Goal: Transaction & Acquisition: Purchase product/service

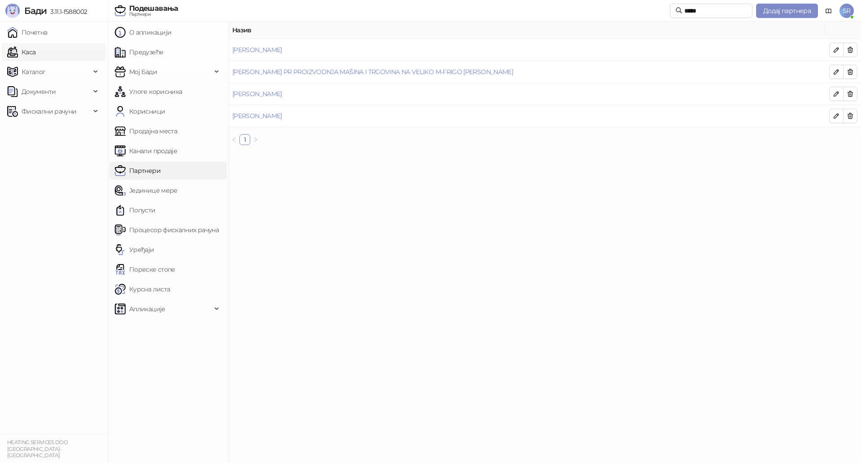
click at [35, 54] on link "Каса" at bounding box center [21, 52] width 28 height 18
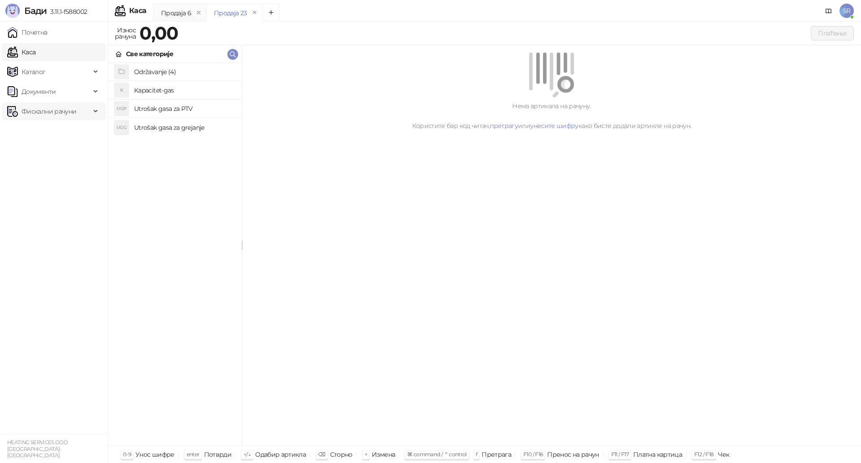
click at [56, 112] on span "Фискални рачуни" at bounding box center [49, 111] width 55 height 18
click at [62, 131] on link "Издати рачуни" at bounding box center [41, 131] width 60 height 18
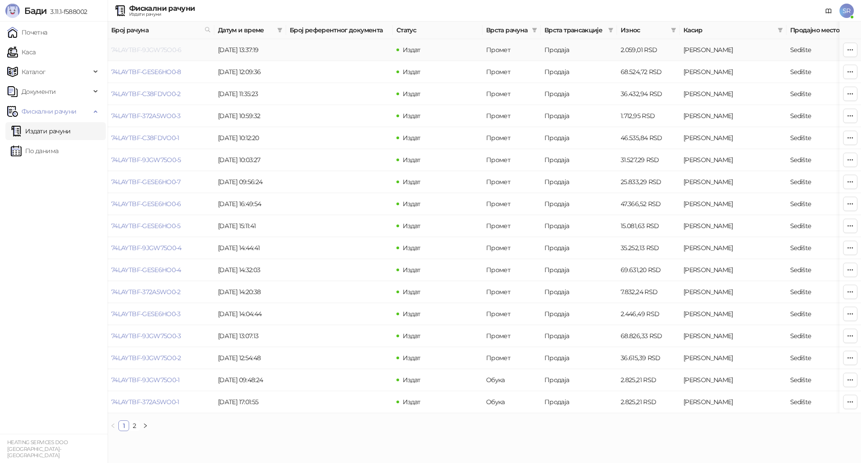
click at [159, 50] on link "74LAYTBF-9JGW75O0-6" at bounding box center [146, 50] width 70 height 8
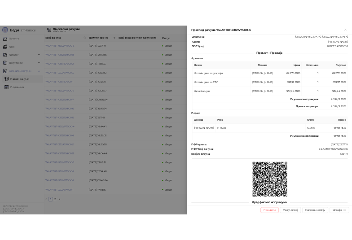
scroll to position [131, 0]
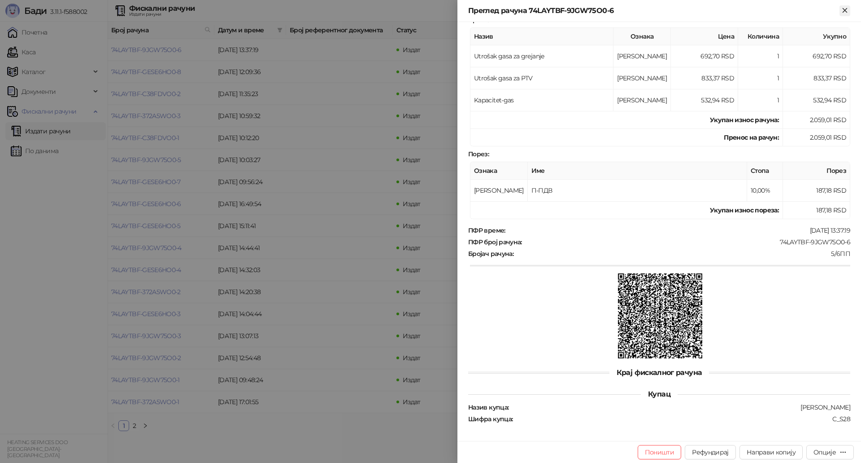
click at [843, 15] on button "Close" at bounding box center [845, 10] width 11 height 11
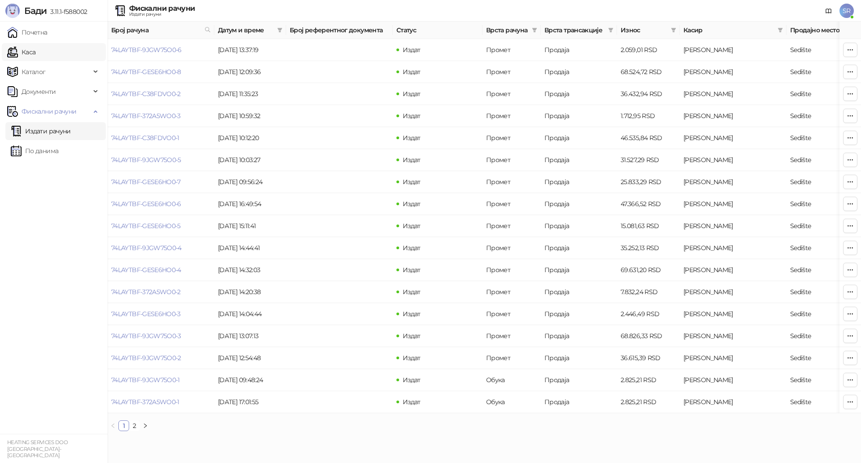
click at [35, 53] on link "Каса" at bounding box center [21, 52] width 28 height 18
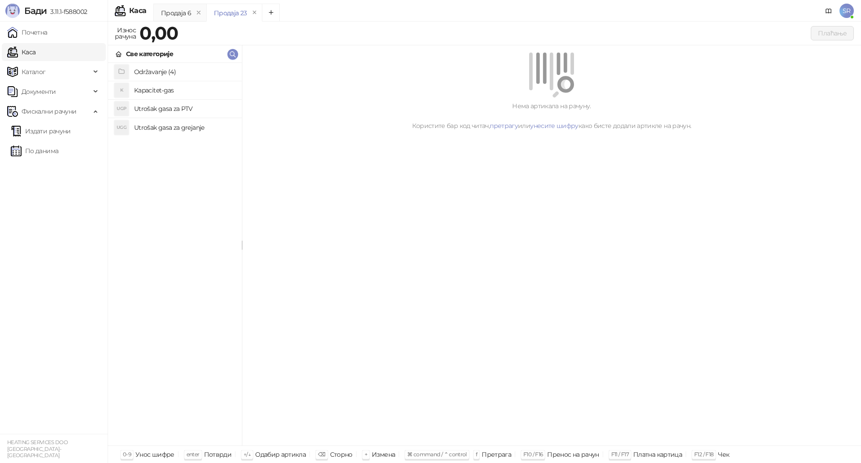
click at [164, 126] on h4 "Utrošak gasa za grejanje" at bounding box center [184, 127] width 100 height 14
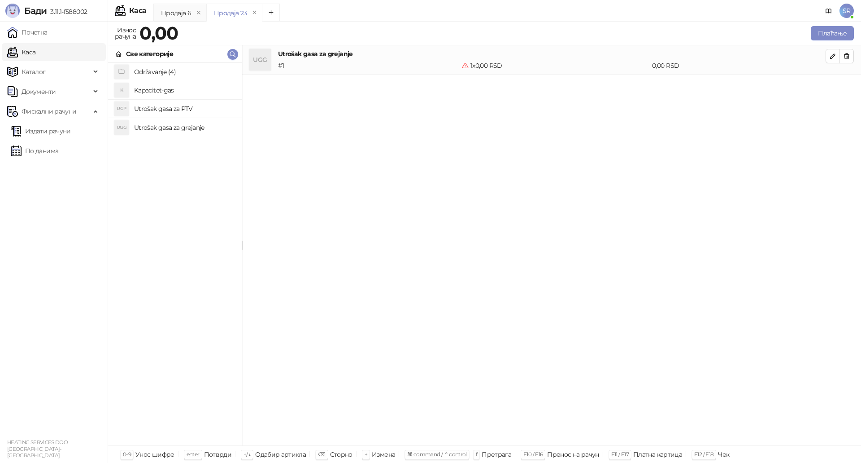
click at [168, 109] on h4 "Utrošak gasa za PTV" at bounding box center [184, 108] width 100 height 14
click at [163, 87] on h4 "Kapacitet-gas" at bounding box center [184, 90] width 100 height 14
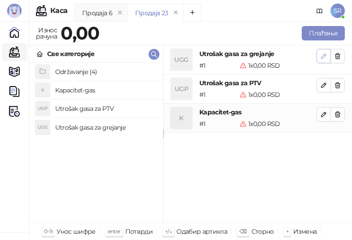
click at [326, 53] on icon "button" at bounding box center [323, 55] width 7 height 7
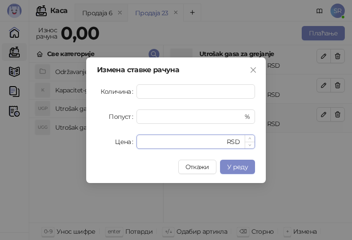
drag, startPoint x: 163, startPoint y: 146, endPoint x: 140, endPoint y: 143, distance: 23.5
click at [140, 143] on div "* RSD" at bounding box center [195, 142] width 118 height 14
paste input "******"
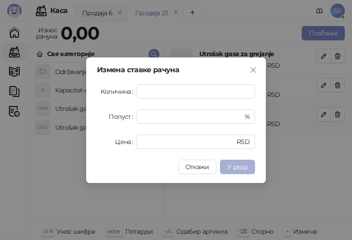
click at [242, 168] on span "У реду" at bounding box center [237, 167] width 21 height 8
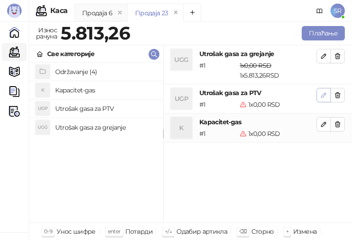
click at [323, 98] on icon "button" at bounding box center [323, 95] width 7 height 7
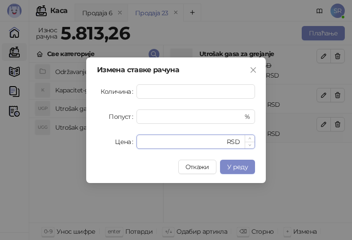
drag, startPoint x: 168, startPoint y: 143, endPoint x: 137, endPoint y: 144, distance: 30.6
click at [137, 144] on div "* RSD" at bounding box center [195, 142] width 118 height 14
paste input "******"
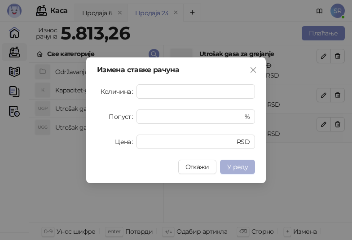
click at [239, 166] on span "У реду" at bounding box center [237, 167] width 21 height 8
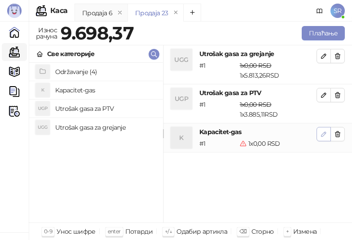
click at [325, 131] on icon "button" at bounding box center [323, 134] width 7 height 7
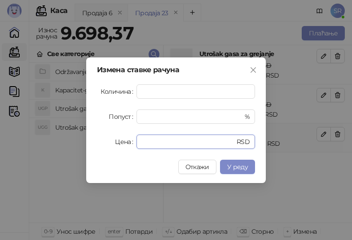
drag, startPoint x: 181, startPoint y: 145, endPoint x: 134, endPoint y: 145, distance: 47.1
click at [134, 145] on div "Цена * RSD" at bounding box center [176, 142] width 158 height 14
paste input "******"
type input "*******"
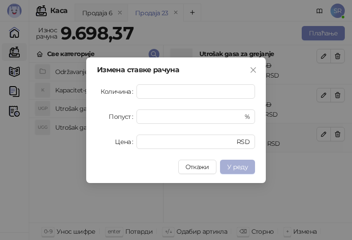
click at [243, 168] on span "У реду" at bounding box center [237, 167] width 21 height 8
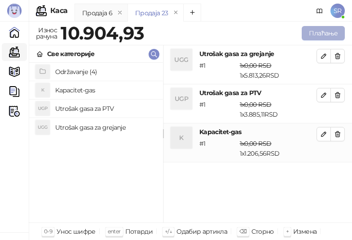
click at [315, 36] on button "Плаћање" at bounding box center [322, 33] width 43 height 14
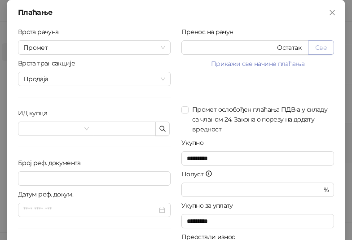
click at [315, 51] on button "Све" at bounding box center [321, 47] width 26 height 14
type input "********"
type input "****"
click at [162, 129] on icon "button" at bounding box center [162, 128] width 7 height 7
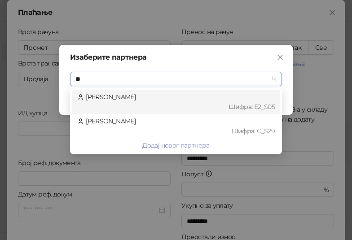
type input "***"
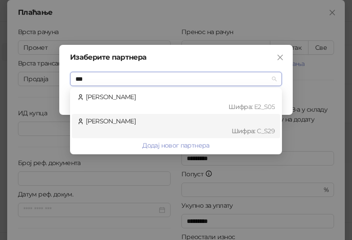
click at [136, 125] on div "[PERSON_NAME] : C_S29" at bounding box center [175, 126] width 197 height 20
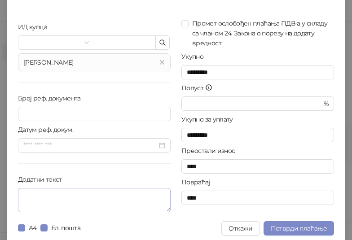
scroll to position [90, 0]
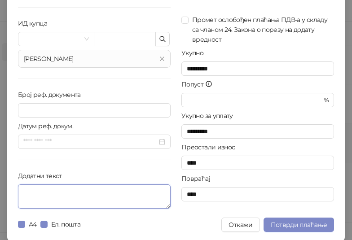
click at [79, 190] on textarea "Додатни текст" at bounding box center [94, 196] width 153 height 24
paste textarea "**********"
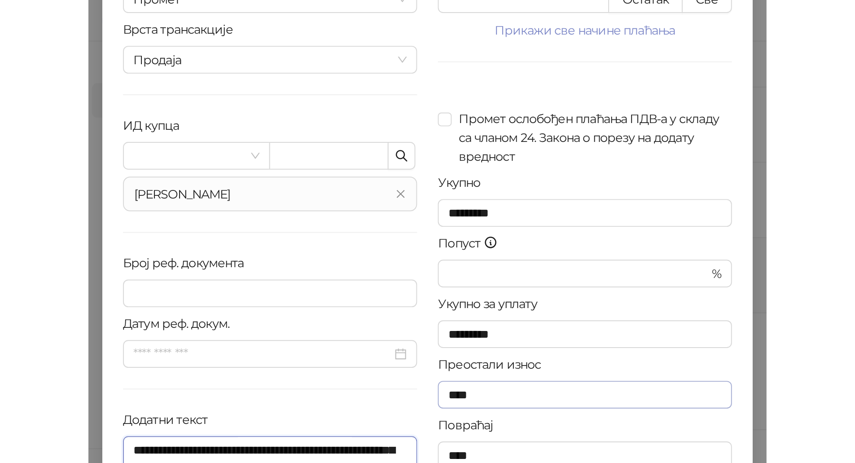
scroll to position [91, 0]
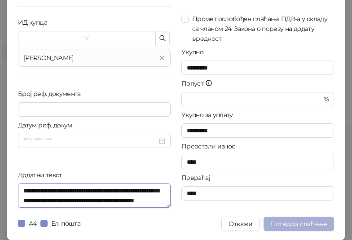
type textarea "**********"
click at [297, 225] on span "Потврди плаћање" at bounding box center [299, 224] width 56 height 8
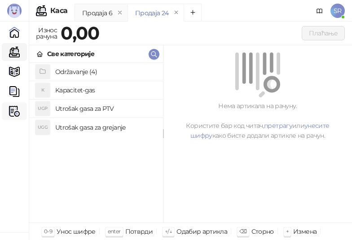
click at [12, 109] on img at bounding box center [14, 111] width 11 height 11
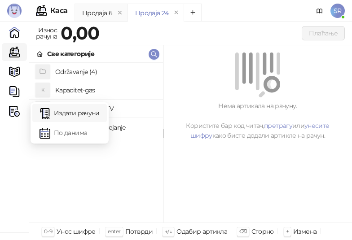
click at [66, 112] on link "Издати рачуни" at bounding box center [69, 113] width 60 height 18
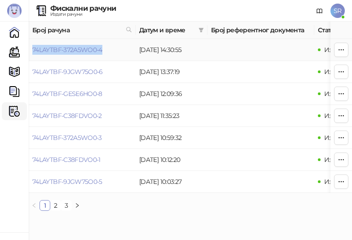
drag, startPoint x: 103, startPoint y: 52, endPoint x: 33, endPoint y: 60, distance: 70.8
click at [33, 60] on td "74LAYTBF-372A5WO0-4" at bounding box center [82, 50] width 107 height 22
copy link "74LAYTBF-372A5WO0-4"
click at [339, 5] on span "SR" at bounding box center [337, 11] width 14 height 14
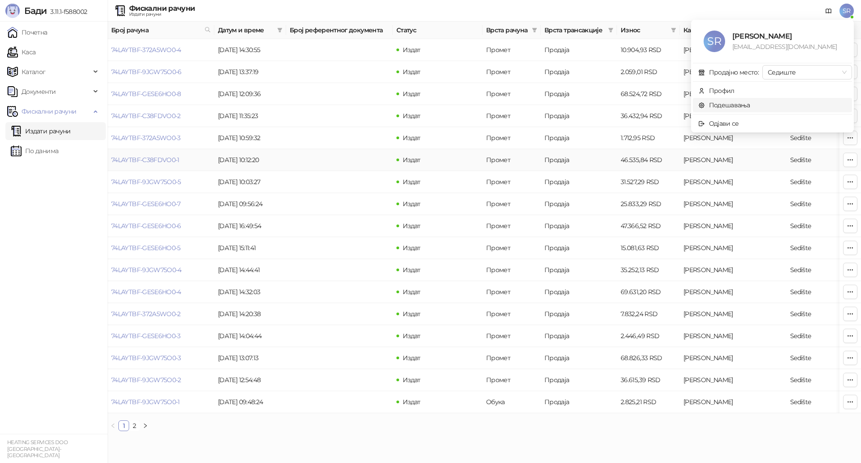
click at [737, 107] on link "Подешавања" at bounding box center [725, 105] width 52 height 8
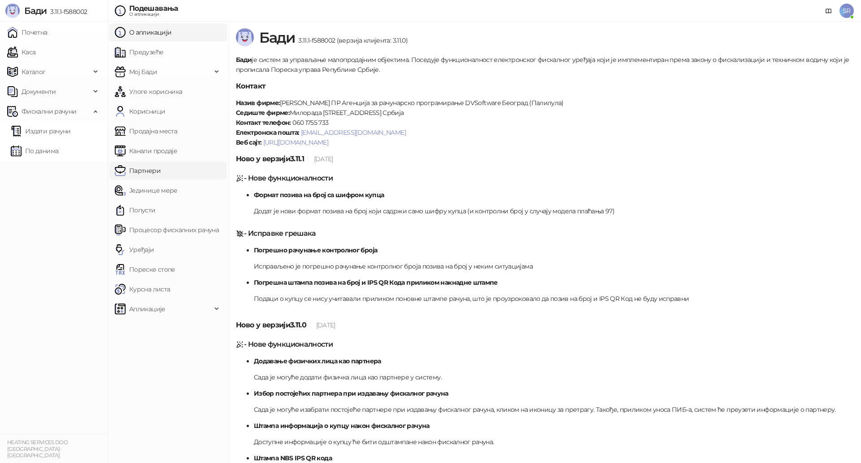
click at [155, 167] on link "Партнери" at bounding box center [138, 171] width 46 height 18
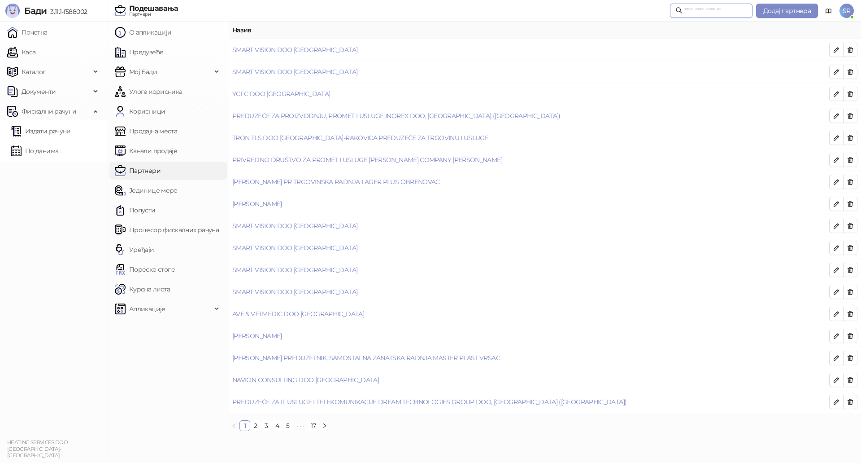
click at [727, 12] on input "text" at bounding box center [716, 11] width 63 height 10
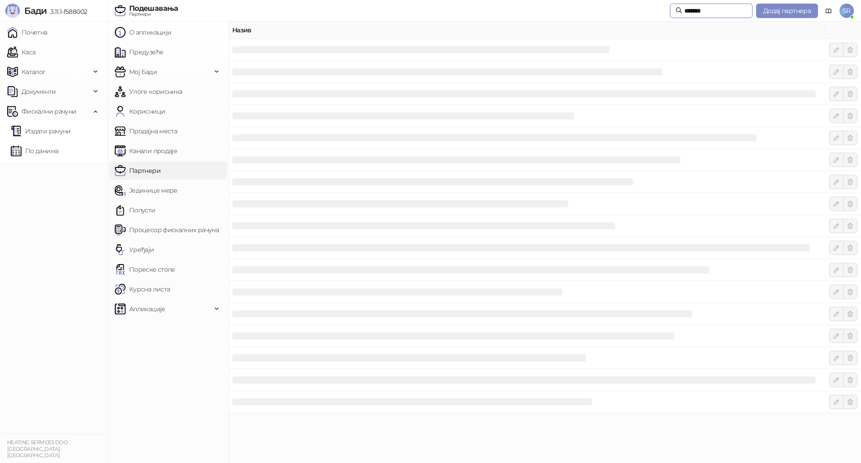
type input "*******"
click at [275, 72] on link "[PERSON_NAME]" at bounding box center [257, 72] width 50 height 8
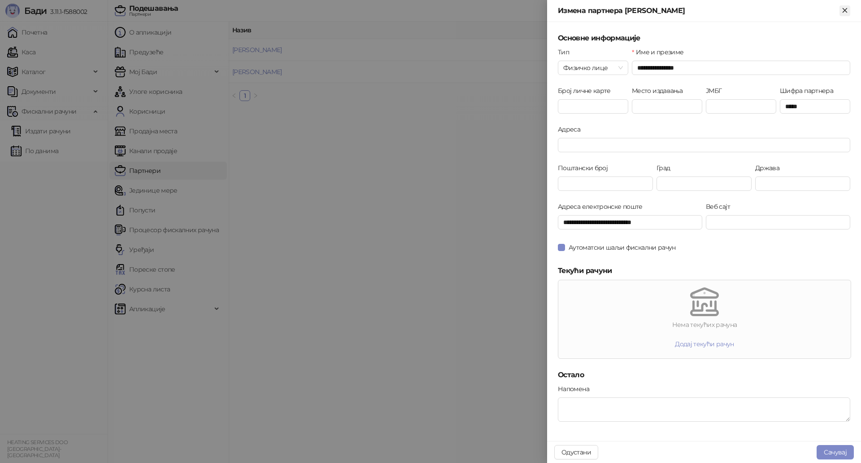
click at [843, 14] on icon "Close" at bounding box center [845, 10] width 8 height 8
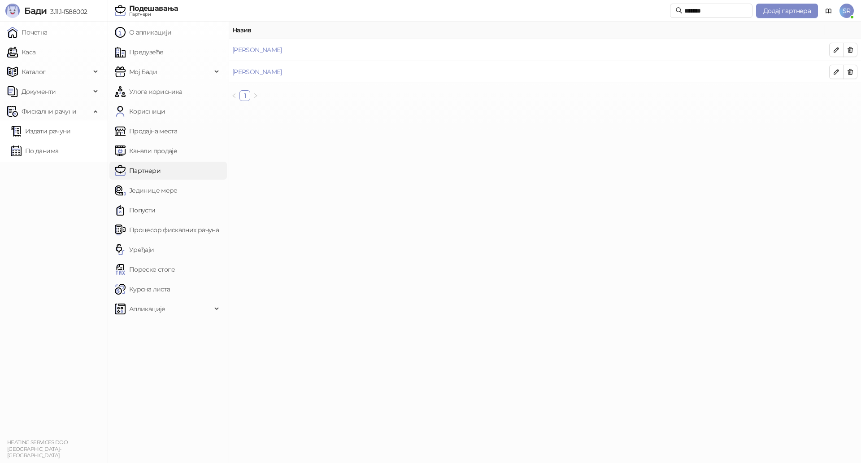
click at [492, 246] on main "Назив [PERSON_NAME] [PERSON_NAME] 1" at bounding box center [545, 242] width 633 height 441
click at [48, 35] on link "Почетна" at bounding box center [27, 32] width 40 height 18
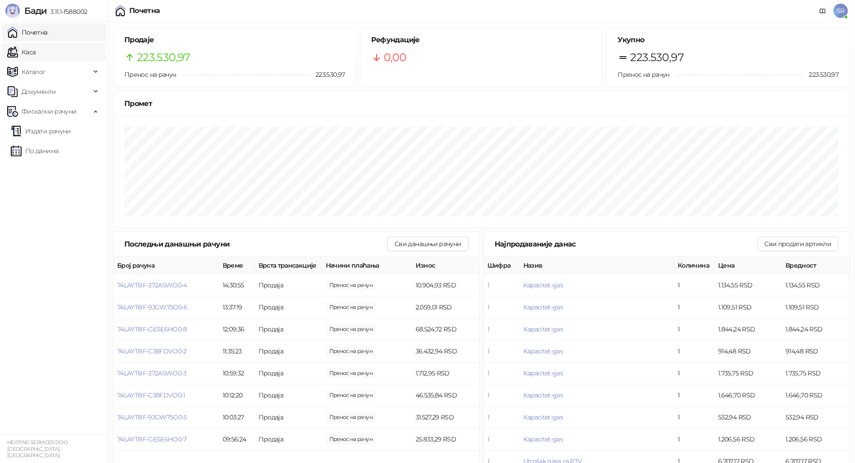
click at [35, 55] on link "Каса" at bounding box center [21, 52] width 28 height 18
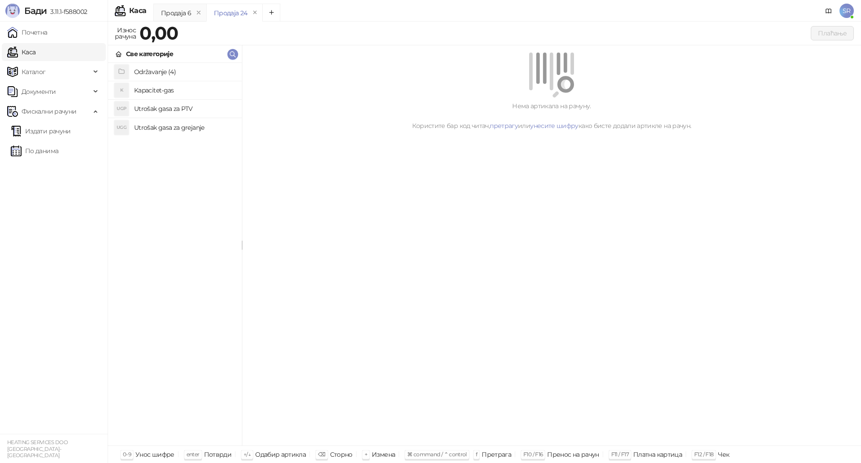
click at [170, 130] on h4 "Utrošak gasa za grejanje" at bounding box center [184, 127] width 100 height 14
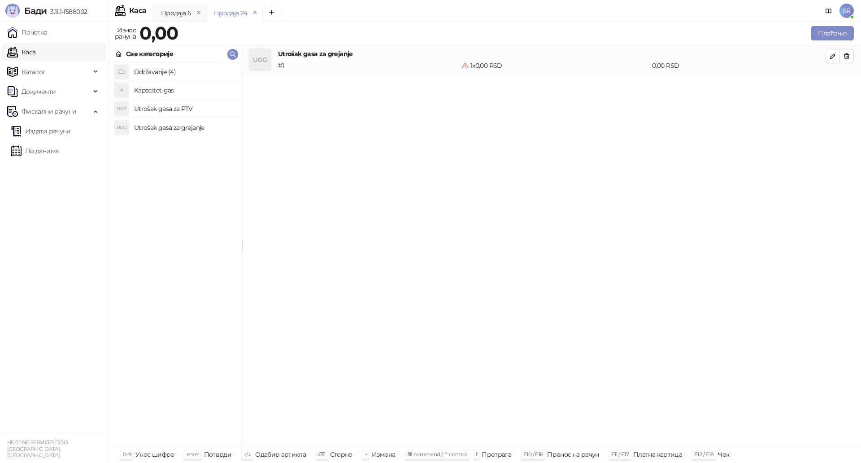
click at [169, 109] on h4 "Utrošak gasa za PTV" at bounding box center [184, 108] width 100 height 14
click at [165, 91] on h4 "Kapacitet-gas" at bounding box center [184, 90] width 100 height 14
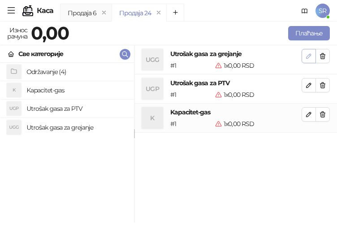
click at [310, 56] on icon "button" at bounding box center [309, 55] width 7 height 7
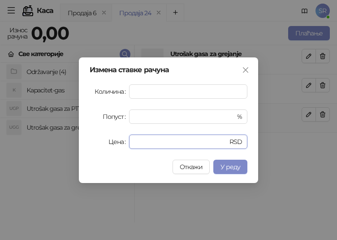
drag, startPoint x: 158, startPoint y: 143, endPoint x: 118, endPoint y: 140, distance: 40.5
click at [119, 140] on div "Цена * RSD" at bounding box center [169, 142] width 158 height 14
paste input "******"
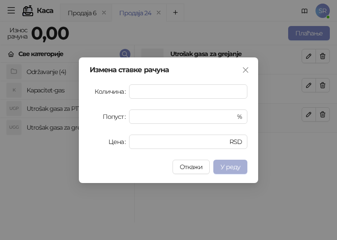
click at [231, 167] on span "У реду" at bounding box center [231, 167] width 20 height 8
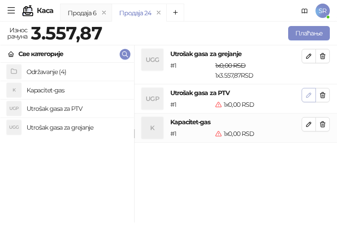
click at [310, 97] on icon "button" at bounding box center [309, 95] width 7 height 7
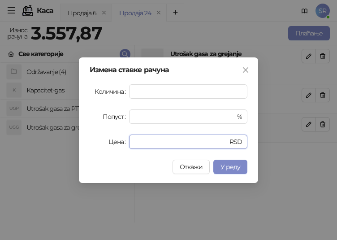
drag, startPoint x: 176, startPoint y: 141, endPoint x: 100, endPoint y: 141, distance: 75.4
click at [100, 141] on div "Цена * RSD" at bounding box center [169, 142] width 158 height 14
paste input "******"
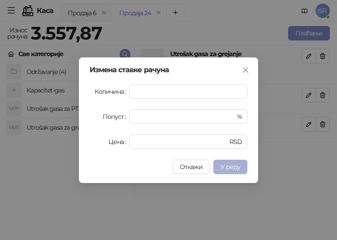
click at [230, 166] on span "У реду" at bounding box center [231, 167] width 20 height 8
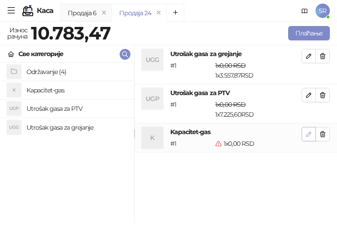
click at [305, 135] on button "button" at bounding box center [309, 134] width 14 height 14
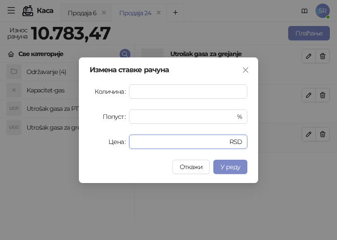
drag, startPoint x: 149, startPoint y: 140, endPoint x: 120, endPoint y: 141, distance: 28.7
click at [120, 141] on div "Цена * RSD" at bounding box center [169, 142] width 158 height 14
paste input "*****"
type input "******"
click at [231, 166] on span "У реду" at bounding box center [231, 167] width 20 height 8
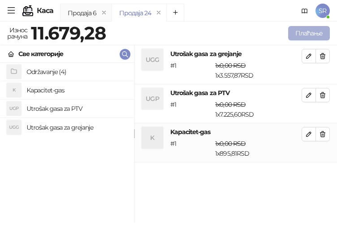
click at [299, 33] on button "Плаћање" at bounding box center [309, 33] width 42 height 14
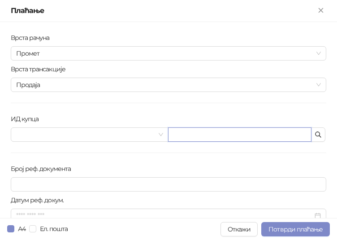
click at [288, 134] on input "text" at bounding box center [240, 134] width 144 height 14
click at [315, 134] on icon "button" at bounding box center [318, 134] width 7 height 7
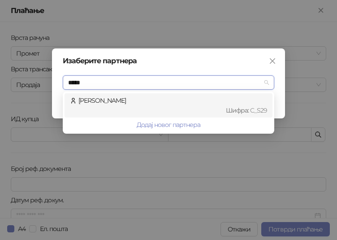
drag, startPoint x: 105, startPoint y: 84, endPoint x: 67, endPoint y: 77, distance: 38.4
click at [67, 77] on div "***** Изаберите партнера" at bounding box center [169, 82] width 212 height 14
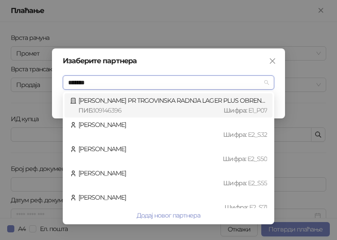
type input "********"
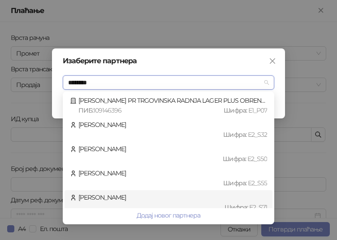
scroll to position [79, 0]
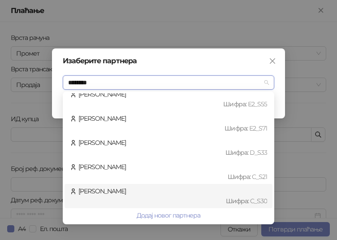
click at [120, 188] on div "[PERSON_NAME] : C_S30" at bounding box center [168, 196] width 197 height 20
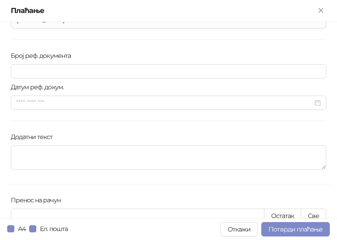
scroll to position [179, 0]
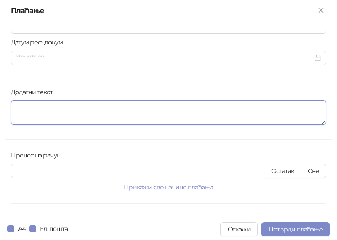
click at [35, 112] on textarea "Додатни текст" at bounding box center [169, 112] width 316 height 24
click at [54, 117] on textarea "Додатни текст" at bounding box center [169, 112] width 316 height 24
paste textarea "**********"
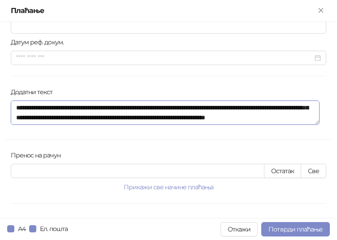
scroll to position [224, 0]
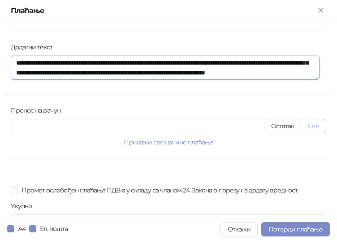
type textarea "**********"
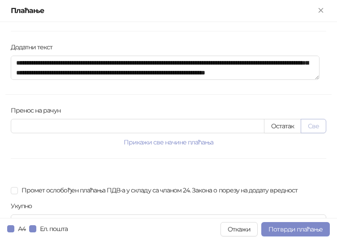
click at [316, 125] on button "Све" at bounding box center [314, 126] width 26 height 14
type input "********"
type input "****"
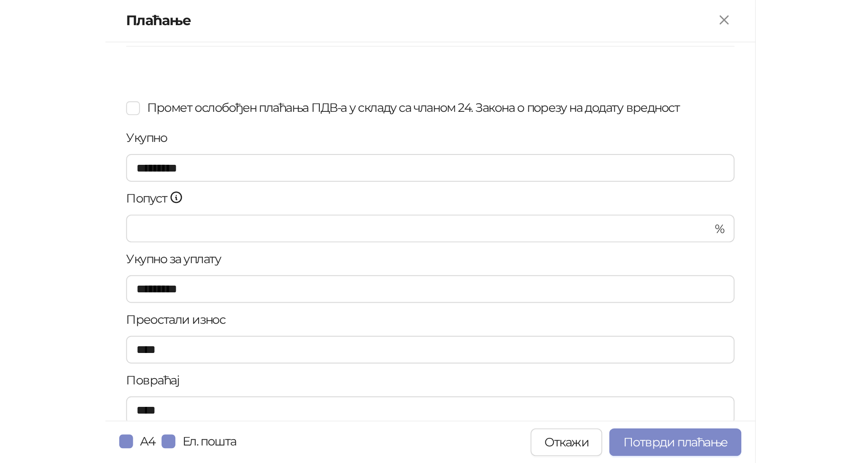
scroll to position [375, 0]
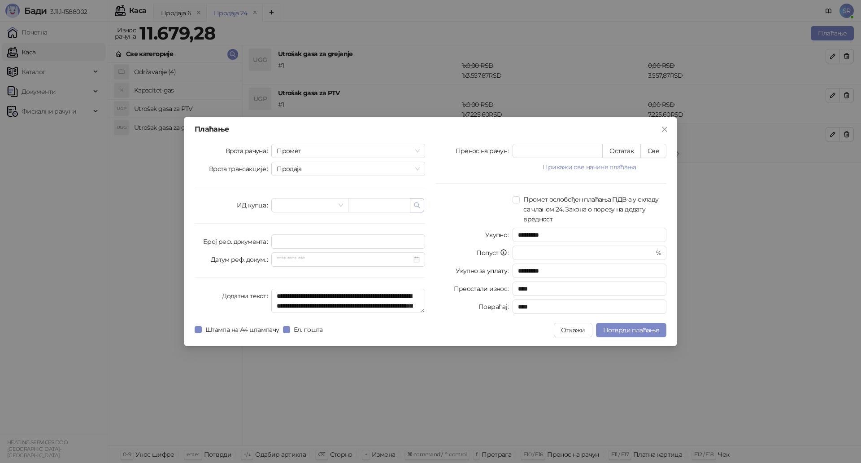
click at [420, 207] on icon "button" at bounding box center [417, 204] width 7 height 7
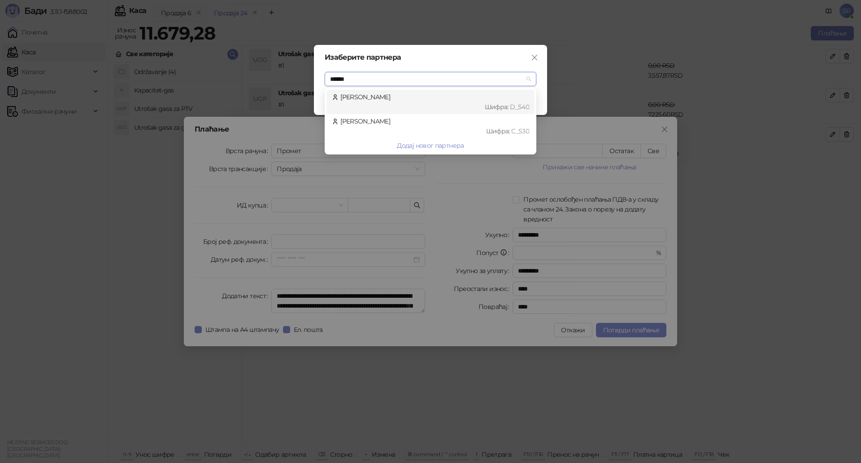
type input "*******"
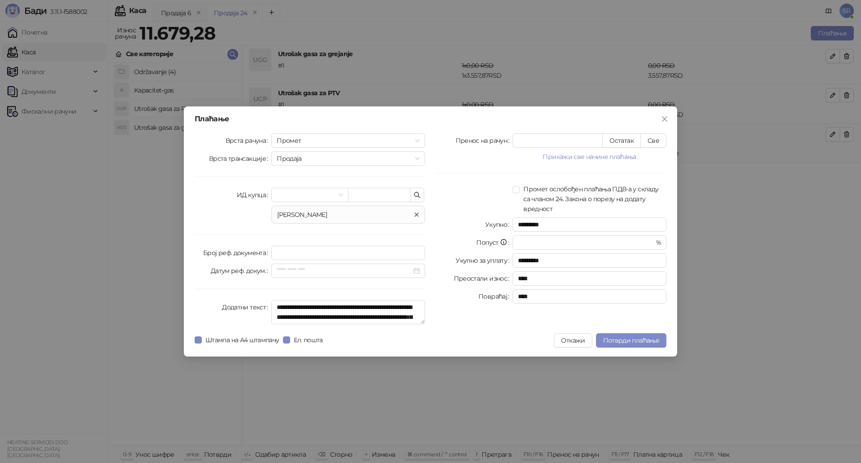
click at [416, 214] on icon "close" at bounding box center [417, 214] width 4 height 4
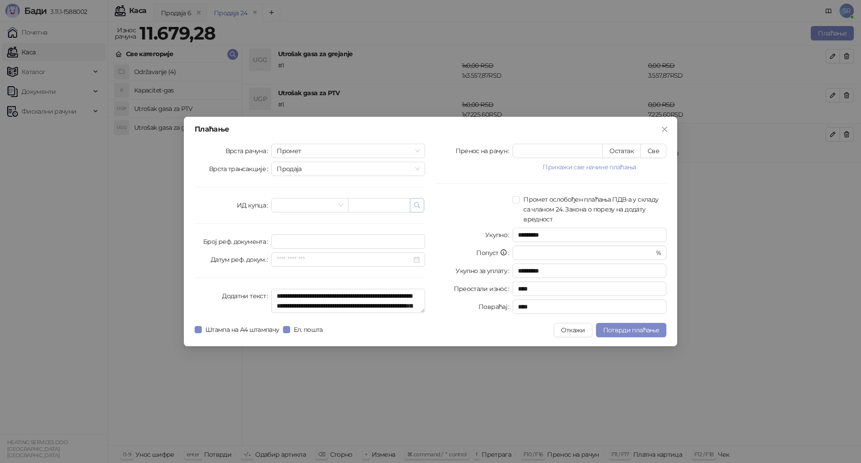
click at [417, 205] on icon "button" at bounding box center [417, 204] width 7 height 7
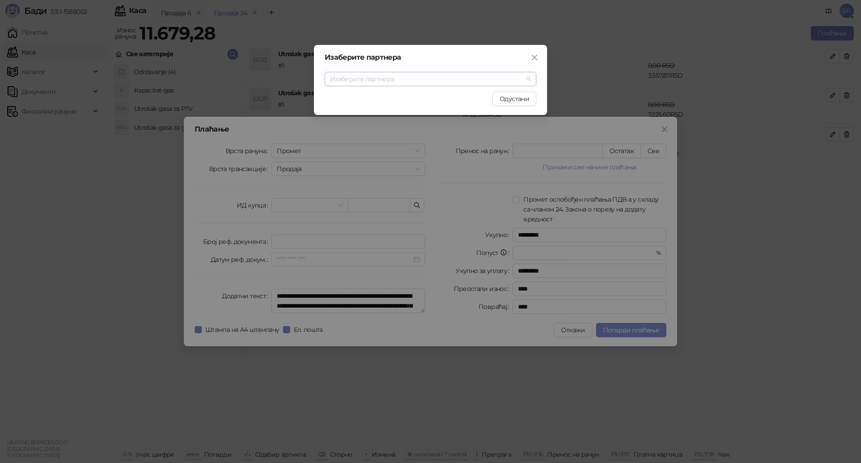
click at [417, 80] on input "search" at bounding box center [426, 78] width 193 height 13
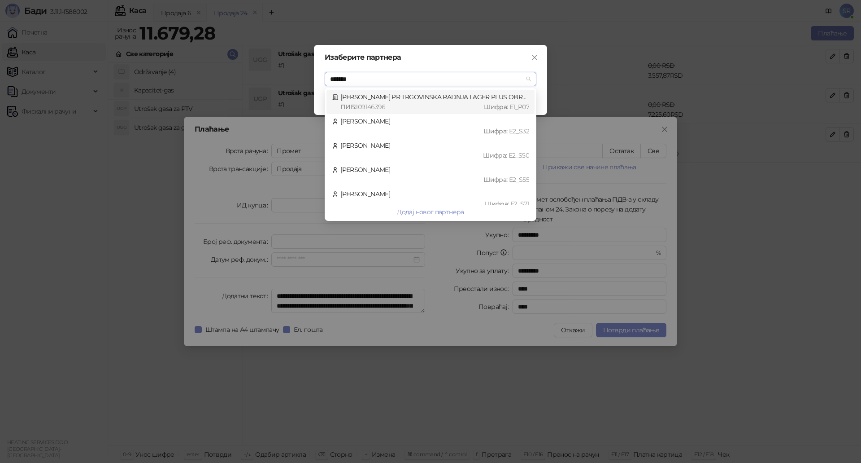
type input "********"
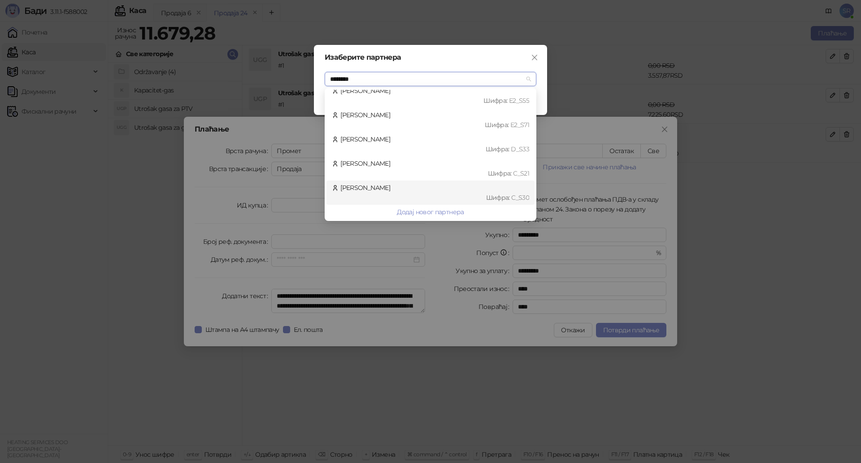
click at [362, 186] on div "[PERSON_NAME] : C_S30" at bounding box center [430, 193] width 197 height 20
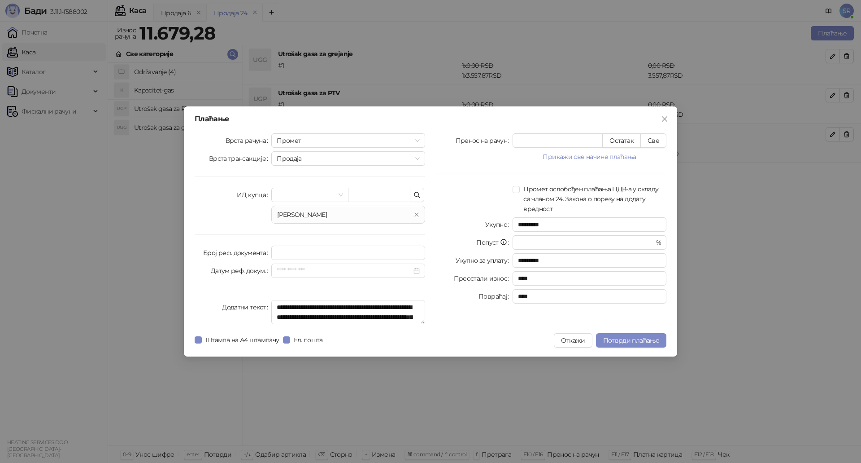
drag, startPoint x: 638, startPoint y: 341, endPoint x: 602, endPoint y: 403, distance: 72.0
click at [602, 403] on div "Плаћање Врста рачуна Промет Врста трансакције Продаја ИД купца [PERSON_NAME] ре…" at bounding box center [430, 231] width 861 height 463
click at [625, 338] on span "Потврди плаћање" at bounding box center [631, 340] width 56 height 8
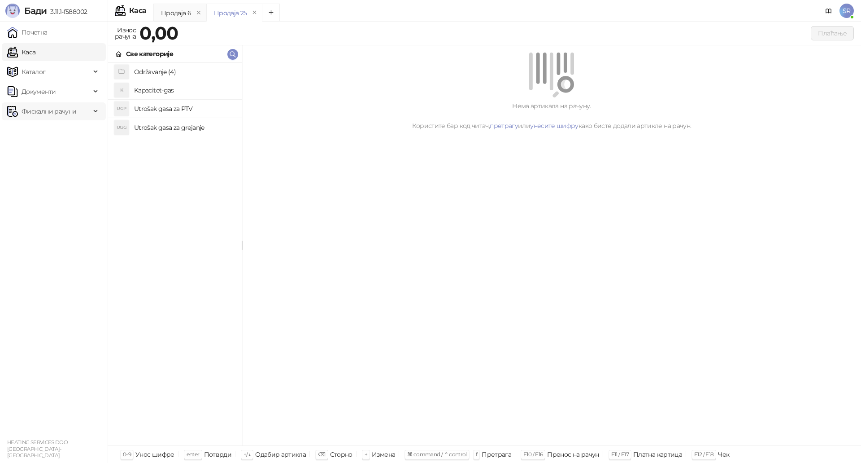
click at [74, 106] on span "Фискални рачуни" at bounding box center [49, 111] width 55 height 18
click at [50, 129] on link "Издати рачуни" at bounding box center [41, 131] width 60 height 18
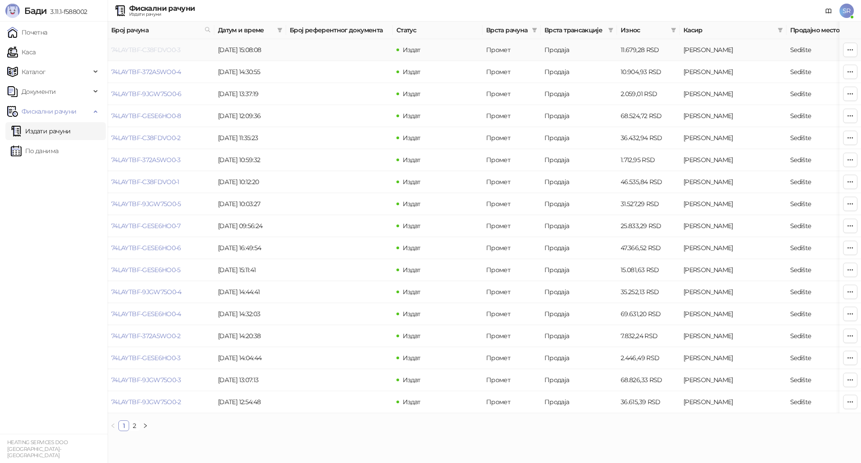
click at [164, 48] on link "74LAYTBF-C38FDVO0-3" at bounding box center [146, 50] width 70 height 8
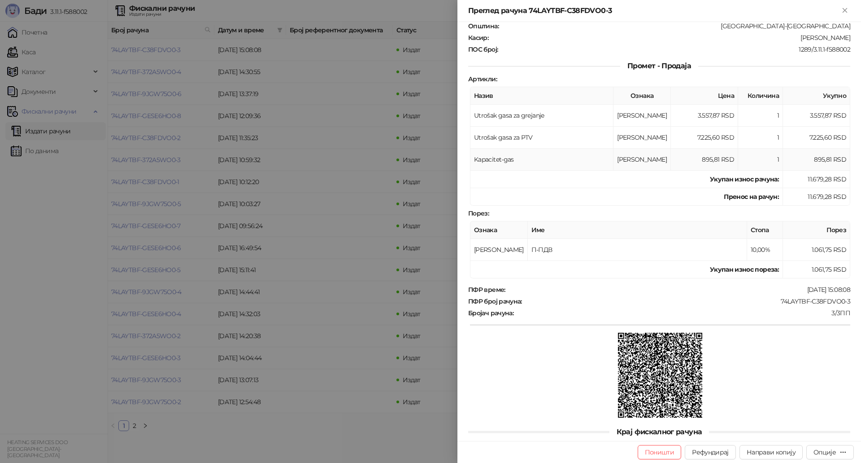
scroll to position [131, 0]
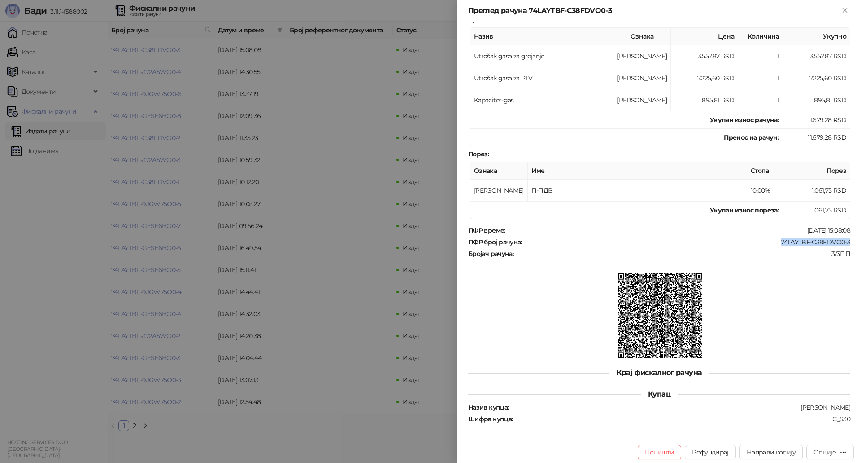
drag, startPoint x: 775, startPoint y: 240, endPoint x: 847, endPoint y: 243, distance: 72.3
click at [847, 243] on div "Фискални рачун ПИБ : 114049757 Предузеће : HEATING SERVICES Место продаје : 137…" at bounding box center [660, 231] width 404 height 419
copy div "74LAYTBF-C38FDVO0-3"
click at [847, 12] on icon "Close" at bounding box center [845, 10] width 4 height 4
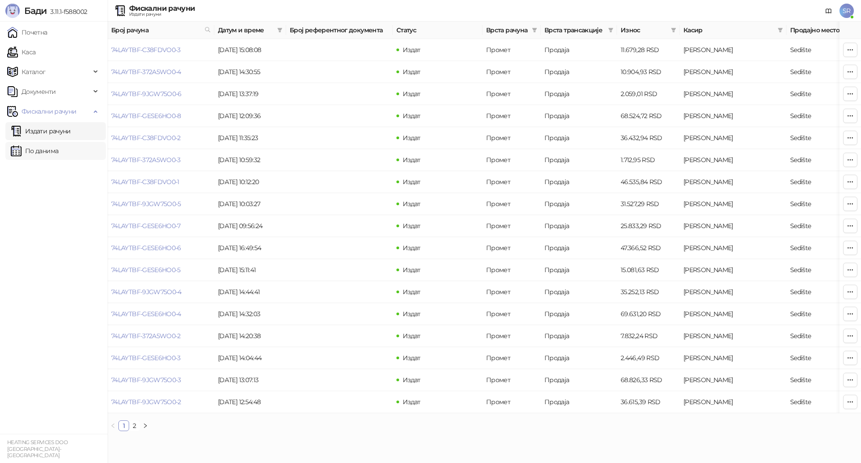
click at [58, 152] on link "По данима" at bounding box center [35, 151] width 48 height 18
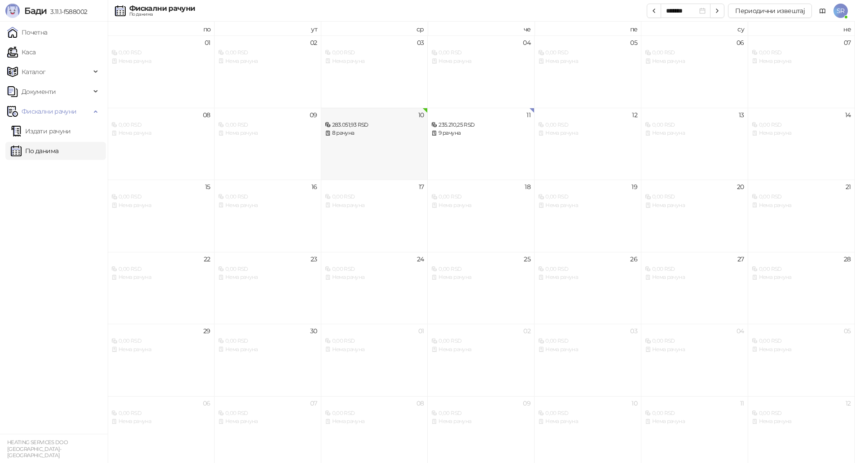
click at [388, 140] on div "10 283.051,93 RSD 8 рачуна" at bounding box center [374, 144] width 107 height 72
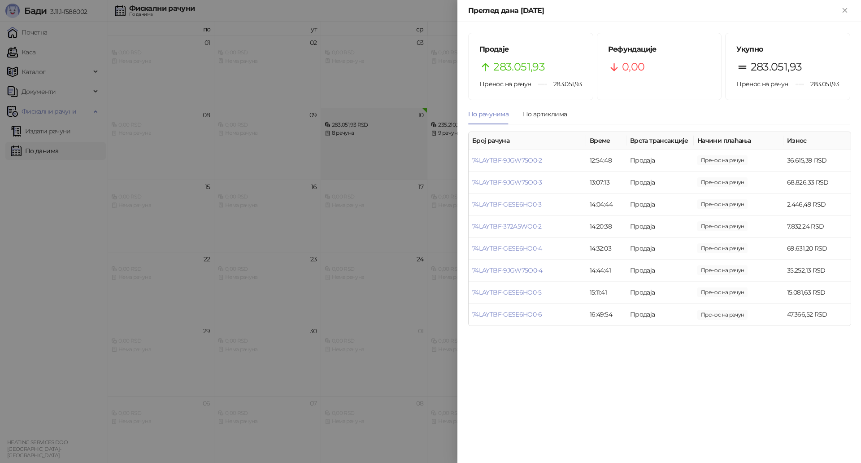
click at [388, 140] on div at bounding box center [430, 231] width 861 height 463
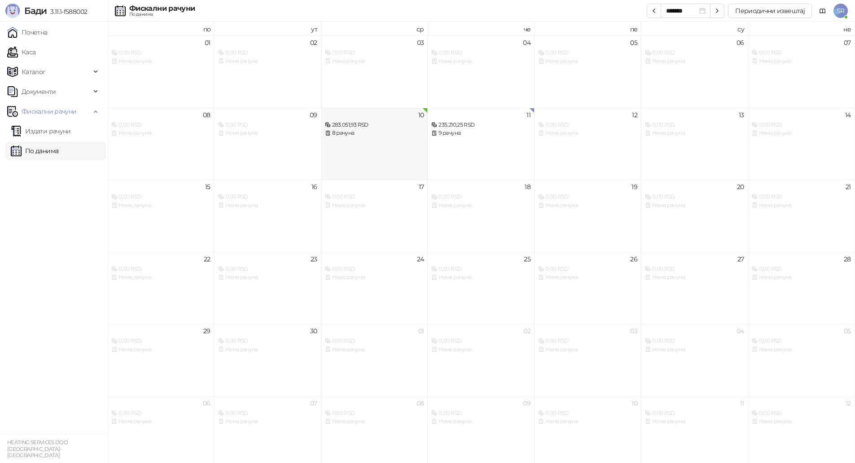
click at [424, 112] on div "10" at bounding box center [421, 115] width 6 height 6
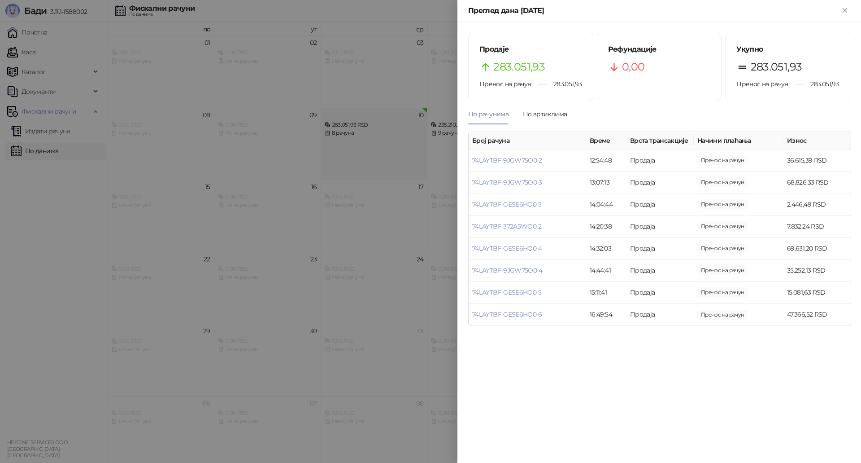
click at [425, 111] on div at bounding box center [430, 231] width 861 height 463
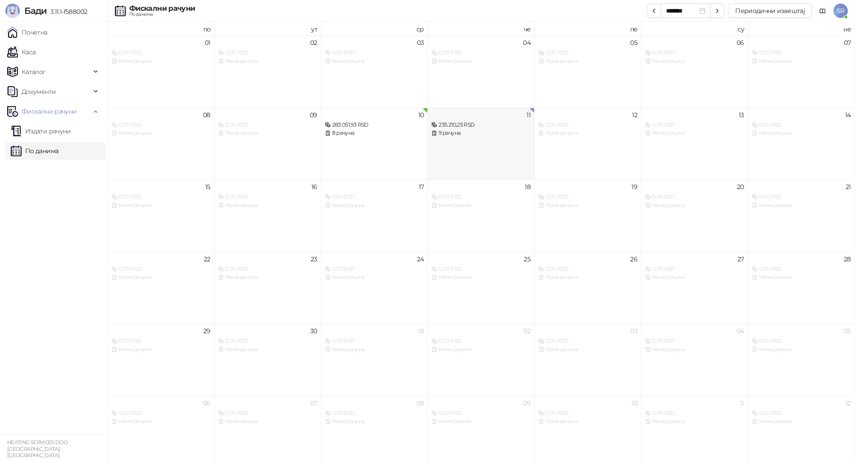
click at [517, 114] on div "235.210,25 RSD 9 рачуна" at bounding box center [480, 125] width 99 height 26
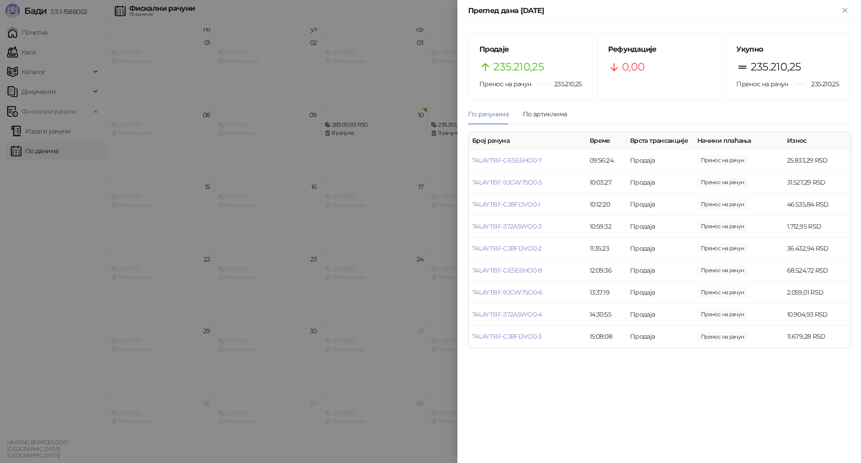
click at [451, 112] on div at bounding box center [430, 231] width 861 height 463
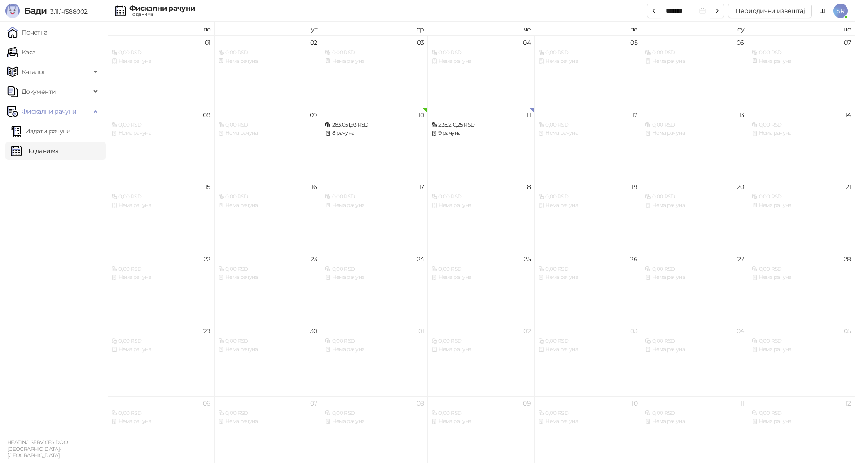
click at [841, 9] on span "SR" at bounding box center [840, 11] width 14 height 14
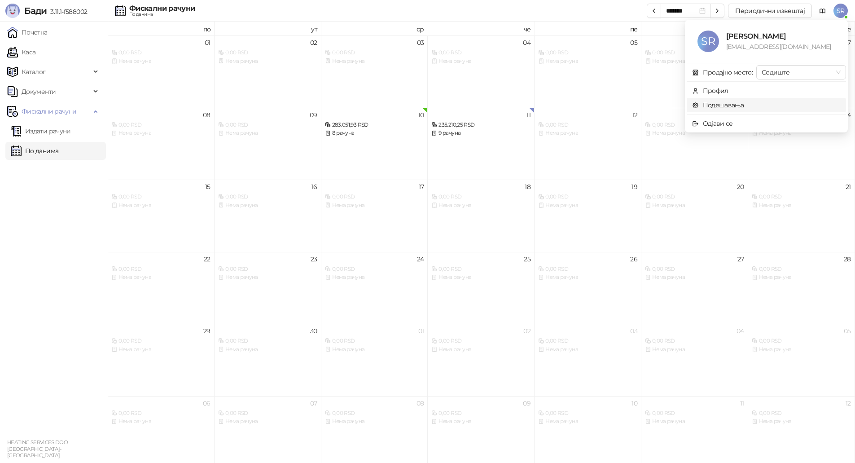
click at [740, 102] on link "Подешавања" at bounding box center [718, 105] width 52 height 8
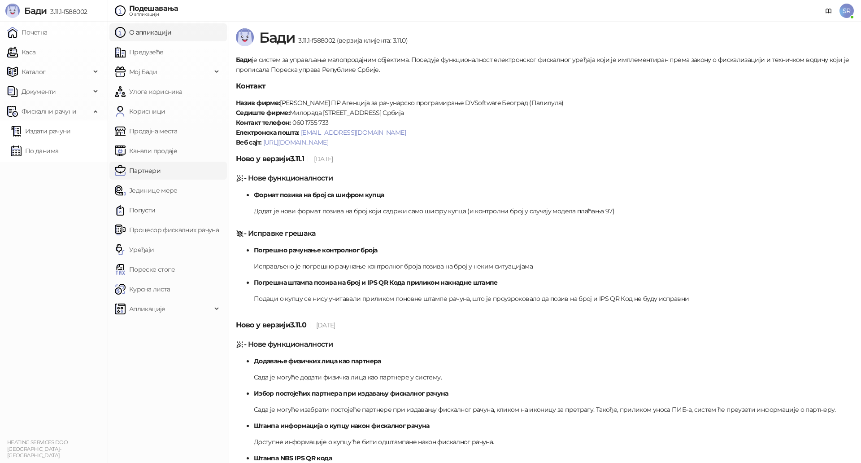
click at [158, 169] on link "Партнери" at bounding box center [138, 171] width 46 height 18
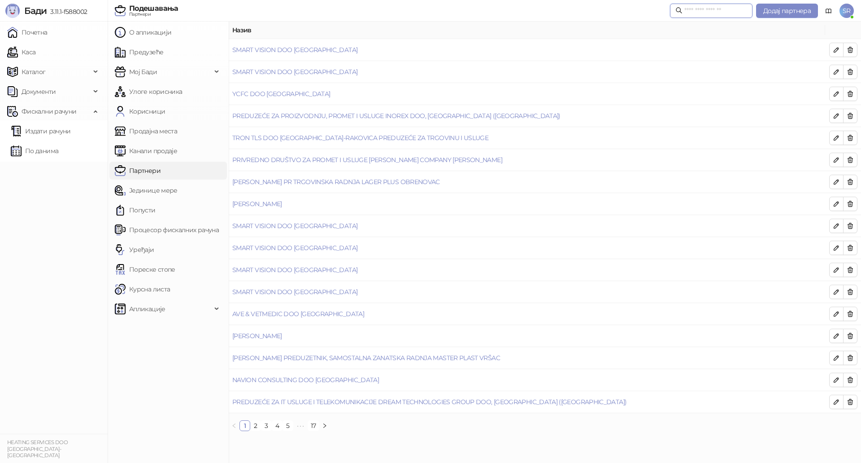
click at [712, 11] on input "text" at bounding box center [716, 11] width 63 height 10
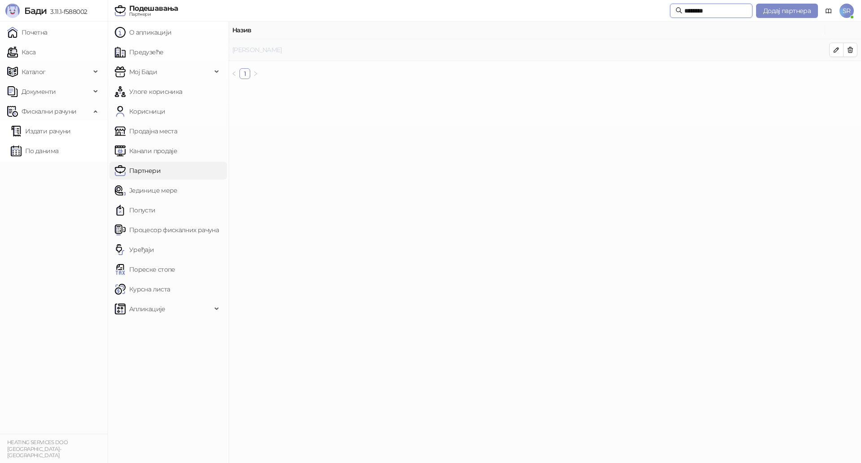
type input "********"
click at [280, 49] on link "[PERSON_NAME]" at bounding box center [257, 50] width 50 height 8
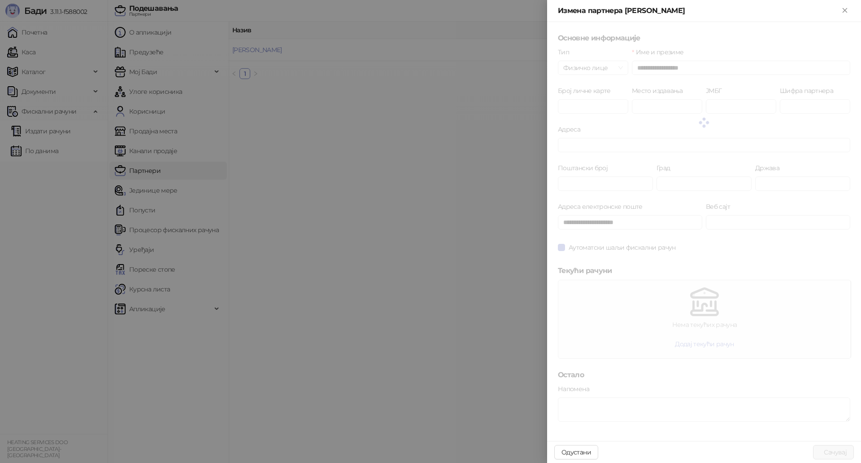
type input "*****"
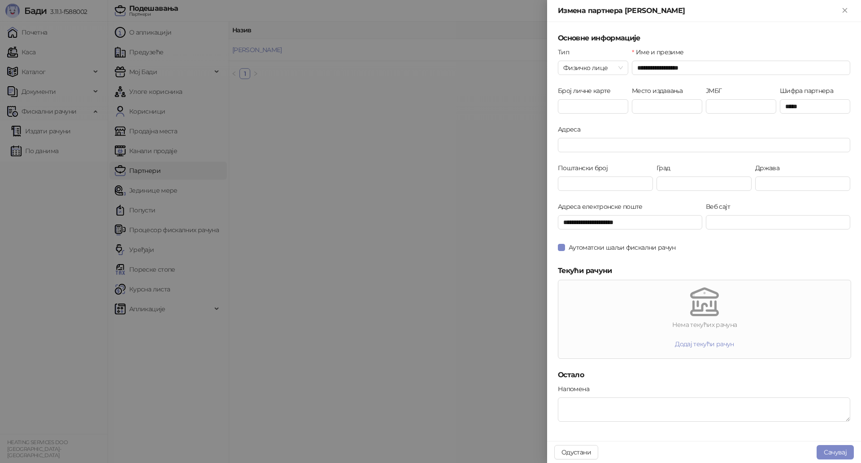
click at [453, 280] on div at bounding box center [430, 231] width 861 height 463
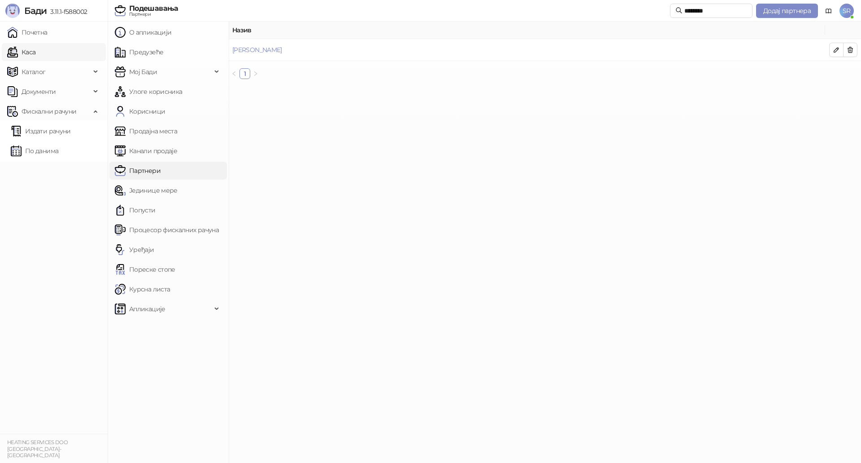
click at [35, 50] on link "Каса" at bounding box center [21, 52] width 28 height 18
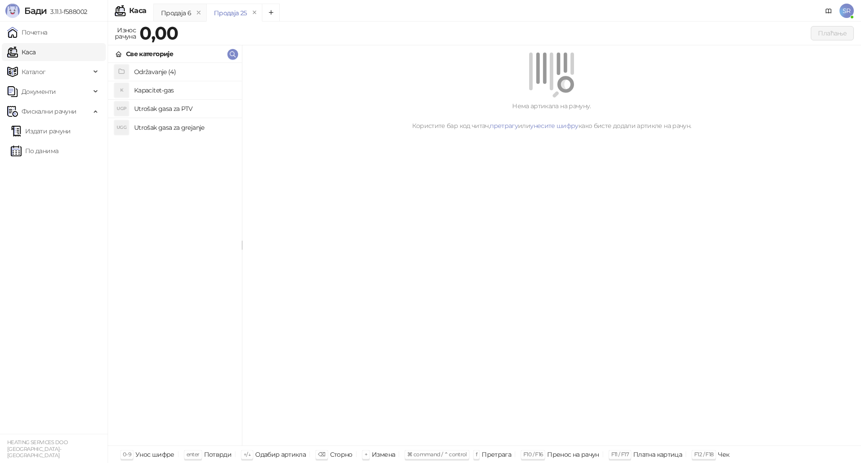
click at [170, 126] on h4 "Utrošak gasa za grejanje" at bounding box center [184, 127] width 100 height 14
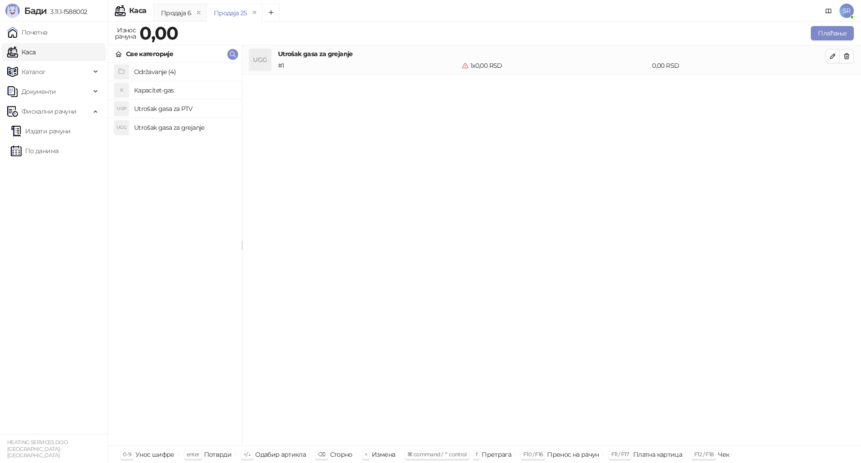
click at [166, 108] on h4 "Utrošak gasa za PTV" at bounding box center [184, 108] width 100 height 14
click at [160, 91] on h4 "Kapacitet-gas" at bounding box center [184, 90] width 100 height 14
click at [494, 261] on div "UGG Utrošak gasa za grejanje # 1 1 x 0,00 RSD 0,00 RSD UGP Utrošak gasa za PTV …" at bounding box center [551, 245] width 619 height 400
click at [830, 58] on icon "button" at bounding box center [833, 55] width 7 height 7
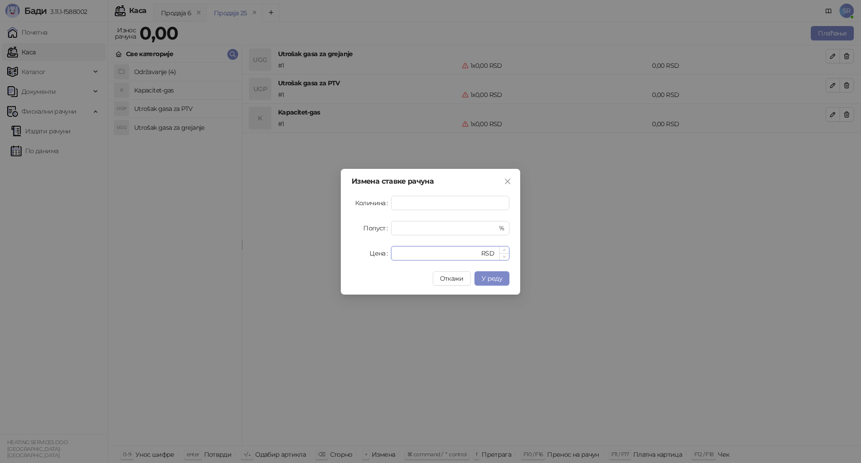
drag, startPoint x: 414, startPoint y: 254, endPoint x: 392, endPoint y: 254, distance: 22.0
click at [392, 254] on div "* RSD" at bounding box center [450, 253] width 118 height 14
paste input "*******"
click at [497, 280] on span "У реду" at bounding box center [492, 278] width 21 height 8
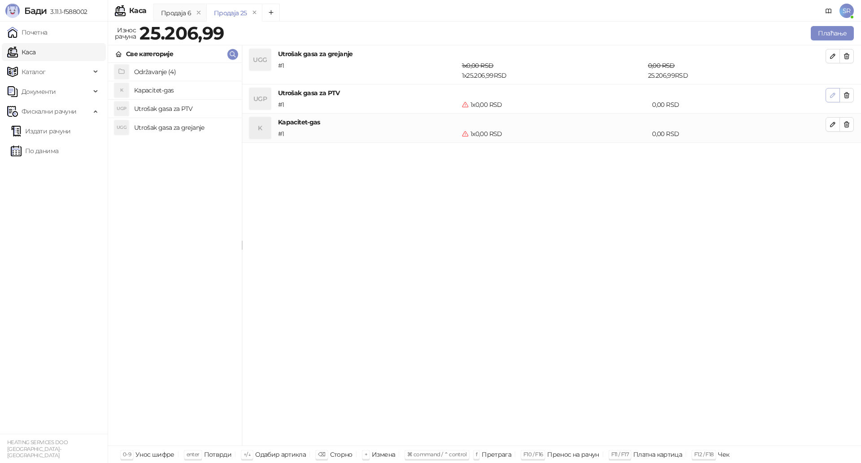
click at [832, 98] on icon "button" at bounding box center [833, 95] width 7 height 7
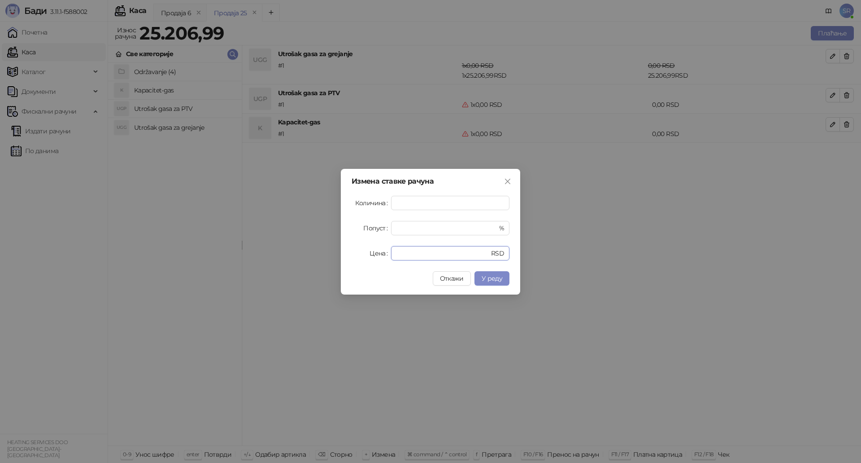
drag, startPoint x: 421, startPoint y: 257, endPoint x: 382, endPoint y: 257, distance: 39.5
click at [382, 257] on div "Цена * RSD" at bounding box center [431, 253] width 158 height 14
paste input "******"
click at [500, 278] on span "У реду" at bounding box center [492, 278] width 21 height 8
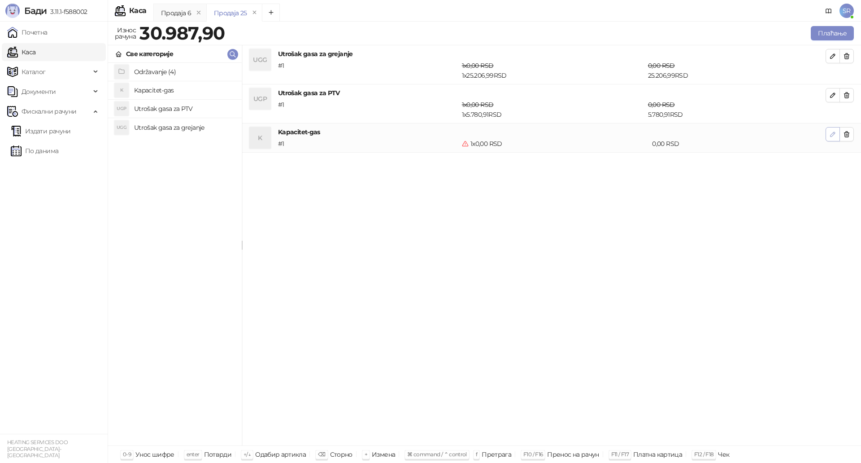
click at [831, 136] on icon "button" at bounding box center [833, 134] width 4 height 4
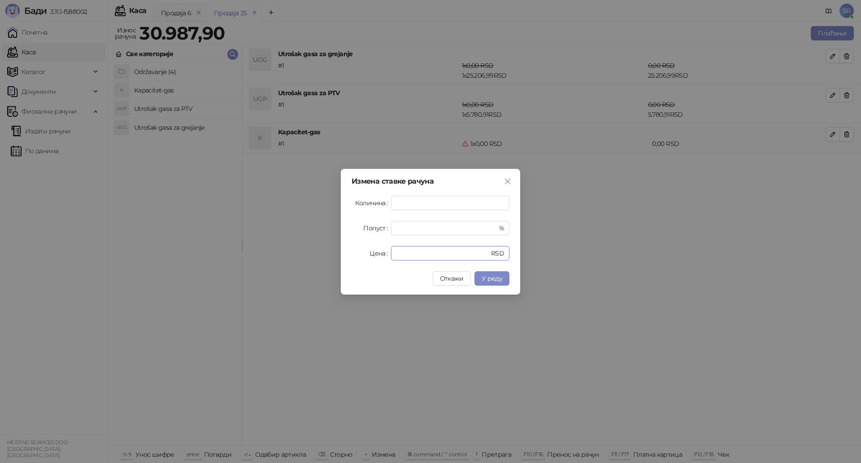
drag, startPoint x: 434, startPoint y: 252, endPoint x: 386, endPoint y: 257, distance: 48.7
click at [386, 257] on div "Цена * RSD" at bounding box center [431, 253] width 158 height 14
paste input "******"
type input "*******"
click at [498, 278] on span "У реду" at bounding box center [492, 278] width 21 height 8
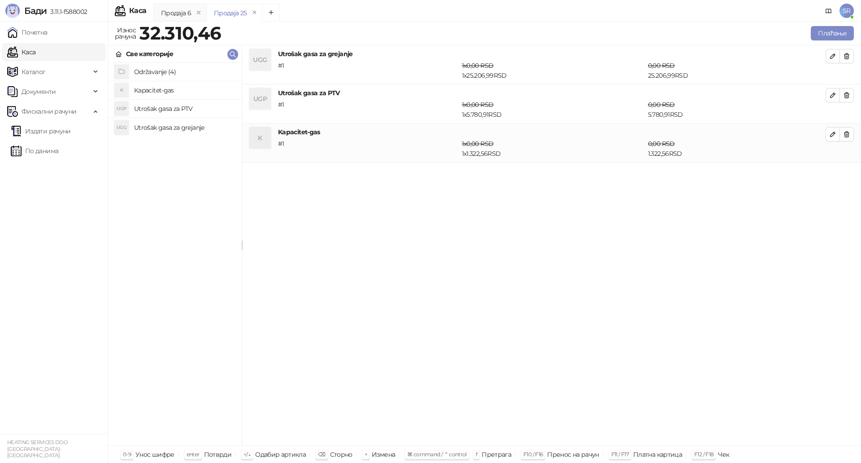
click at [501, 288] on div "UGG Utrošak gasa za grejanje # 1 1 x 0,00 RSD 1 x 25.206,99 RSD 0,00 RSD 25.206…" at bounding box center [551, 245] width 619 height 400
click at [833, 31] on button "Плаћање" at bounding box center [832, 33] width 43 height 14
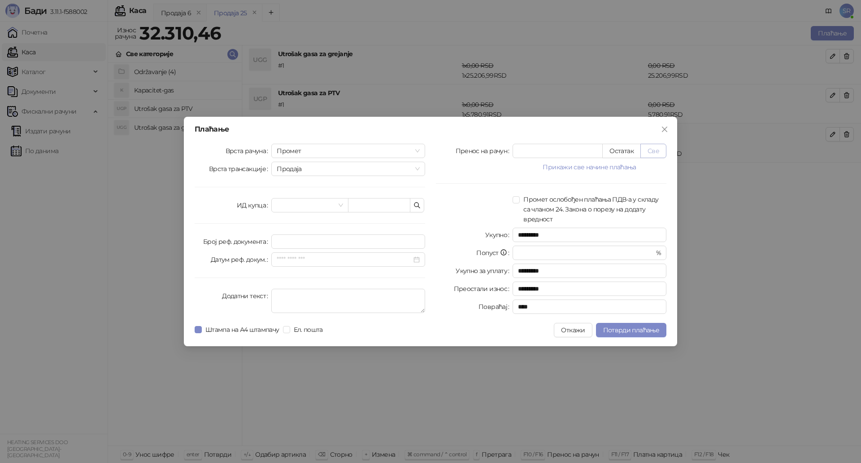
click at [656, 151] on button "Све" at bounding box center [654, 151] width 26 height 14
type input "********"
type input "****"
click at [419, 205] on icon "button" at bounding box center [417, 204] width 5 height 5
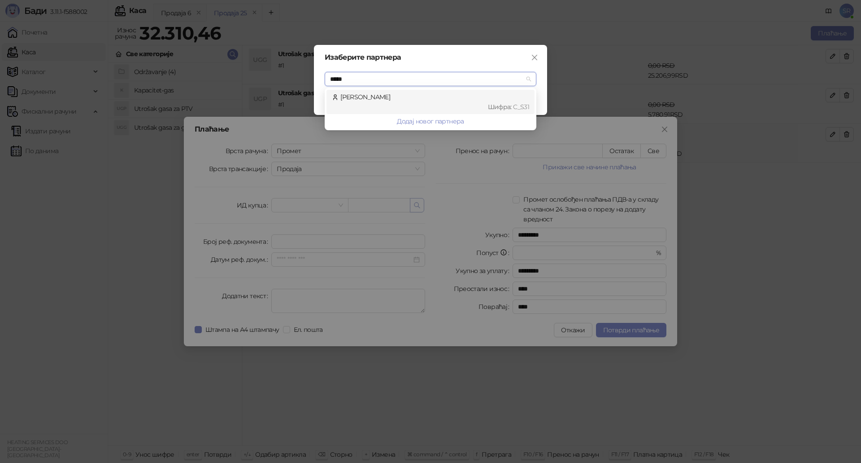
type input "******"
click at [507, 105] on span "[DEMOGRAPHIC_DATA] :" at bounding box center [501, 107] width 26 height 8
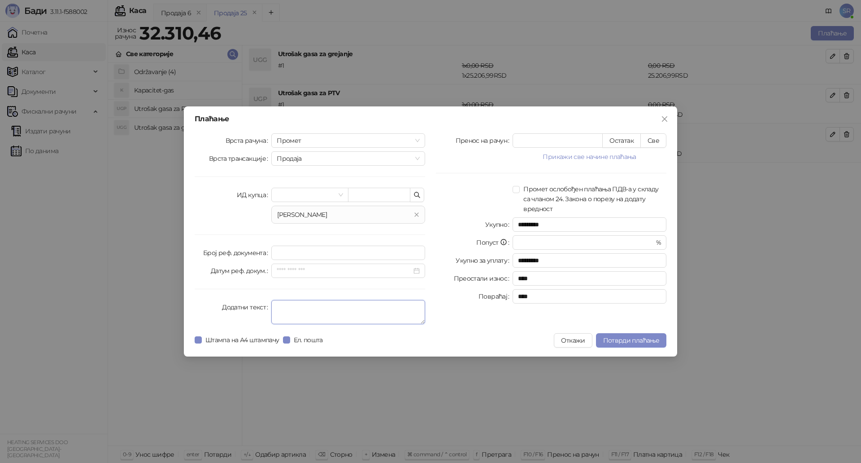
click at [322, 311] on textarea "Додатни текст" at bounding box center [348, 312] width 154 height 24
paste textarea "**********"
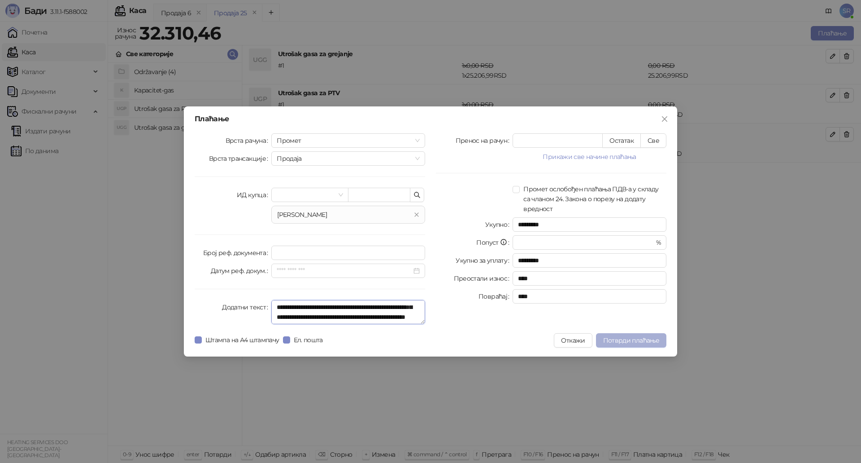
type textarea "**********"
click at [646, 342] on span "Потврди плаћање" at bounding box center [631, 340] width 56 height 8
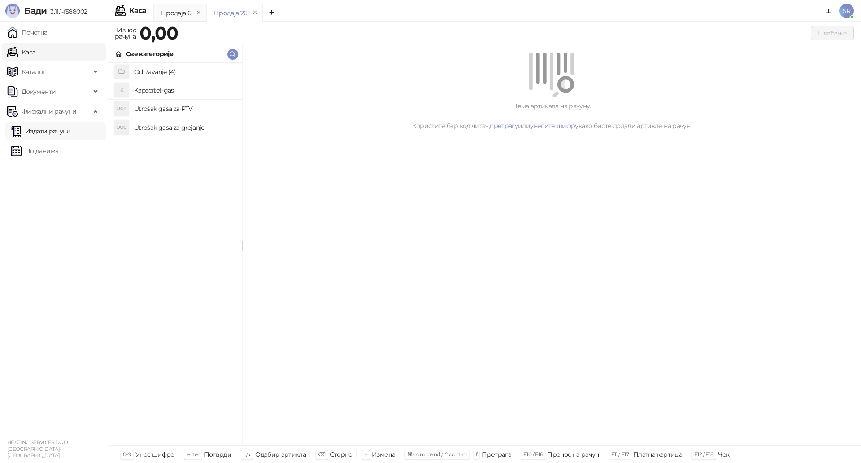
click at [57, 132] on link "Издати рачуни" at bounding box center [41, 131] width 60 height 18
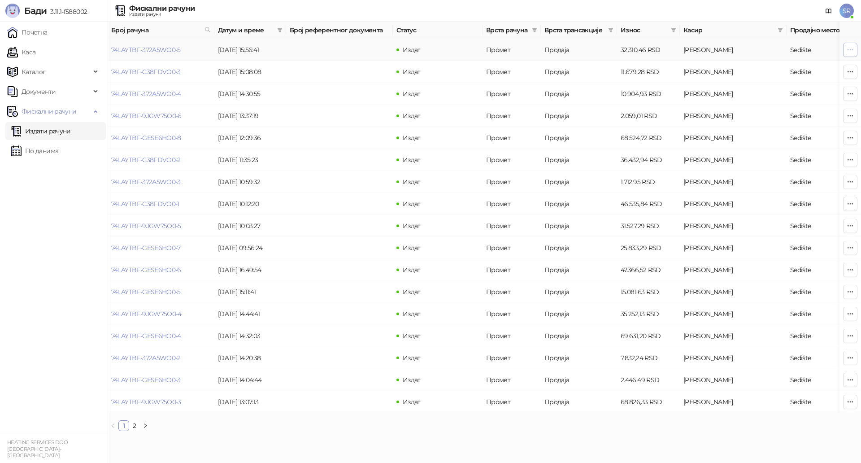
click at [851, 47] on icon "button" at bounding box center [850, 49] width 7 height 7
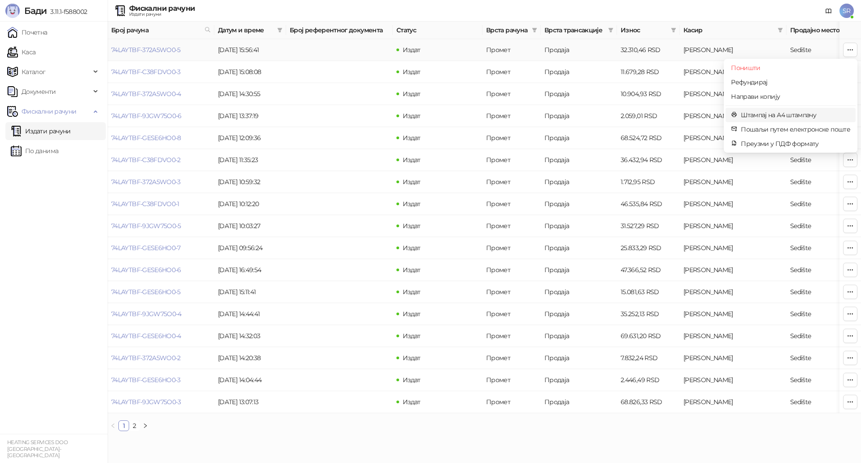
click at [808, 115] on span "Штампај на А4 штампачу" at bounding box center [795, 115] width 109 height 10
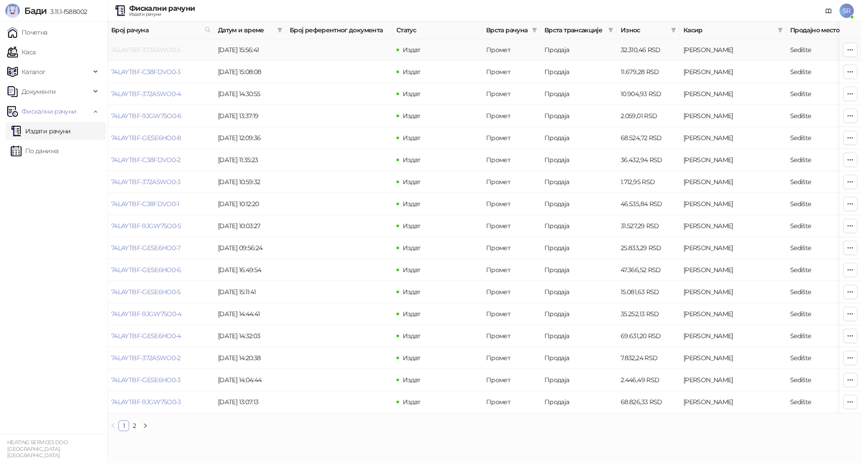
click at [169, 52] on link "74LAYTBF-372A5WO0-5" at bounding box center [146, 50] width 70 height 8
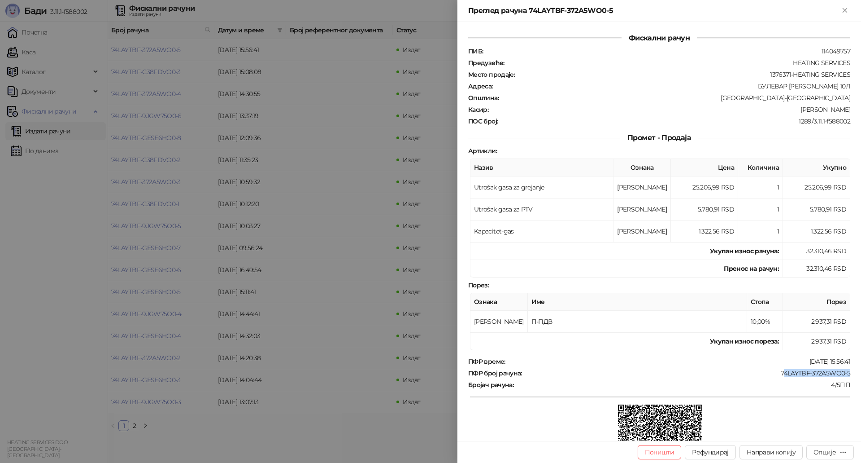
drag, startPoint x: 777, startPoint y: 374, endPoint x: 856, endPoint y: 375, distance: 79.4
click at [856, 375] on div "Фискални рачун ПИБ : 114049757 Предузеће : HEATING SERVICES Место продаје : 137…" at bounding box center [660, 231] width 404 height 419
click at [772, 374] on div "74LAYTBF-372A5WO0-5" at bounding box center [687, 373] width 328 height 8
drag, startPoint x: 775, startPoint y: 373, endPoint x: 860, endPoint y: 373, distance: 85.2
click at [860, 373] on div "Фискални рачун ПИБ : 114049757 Предузеће : HEATING SERVICES Место продаје : 137…" at bounding box center [660, 231] width 404 height 419
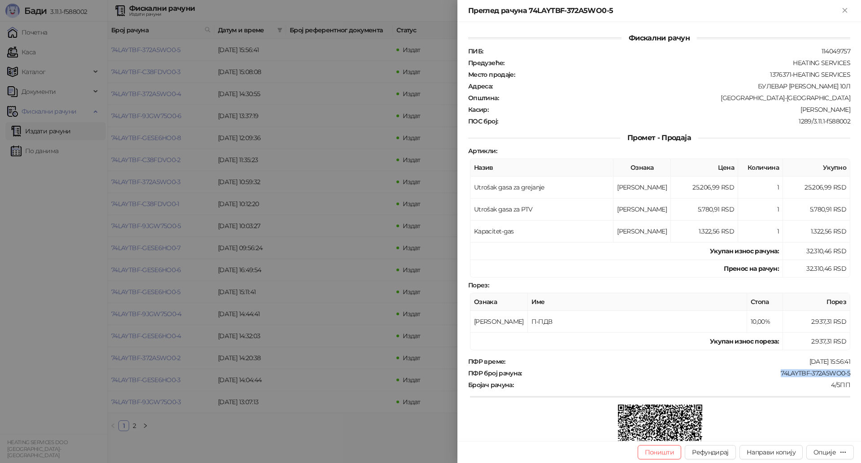
copy div "74LAYTBF-372A5WO0-5"
click at [847, 12] on icon "Close" at bounding box center [845, 10] width 4 height 4
